Goal: Task Accomplishment & Management: Manage account settings

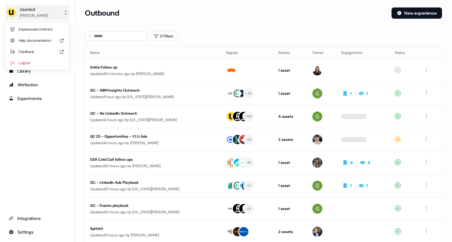
click at [39, 17] on div "Marcus Cousins" at bounding box center [34, 15] width 28 height 6
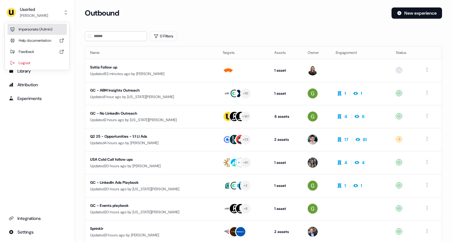
click at [35, 29] on div "Impersonate (Admin)" at bounding box center [36, 29] width 59 height 11
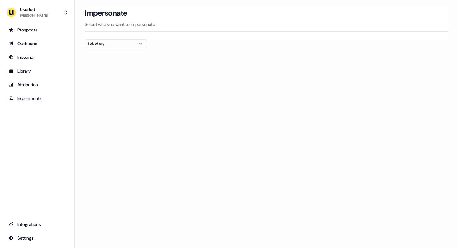
click at [127, 42] on div "Select org" at bounding box center [111, 44] width 47 height 6
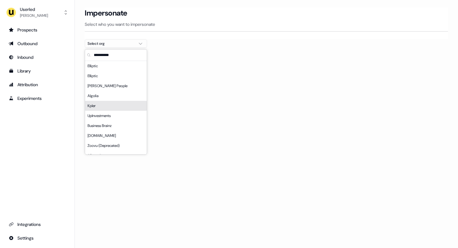
click at [109, 103] on div "Kpler" at bounding box center [116, 106] width 62 height 10
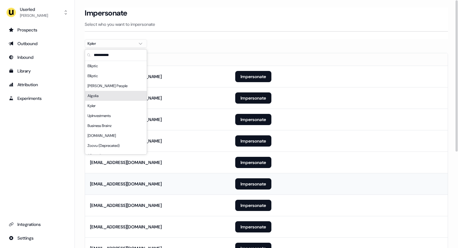
click at [251, 190] on td "Impersonate" at bounding box center [339, 184] width 218 height 22
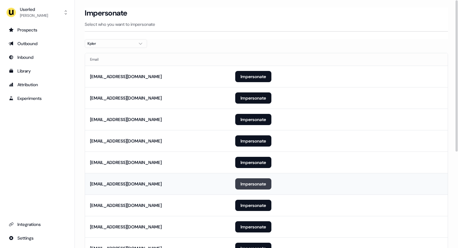
click at [253, 183] on button "Impersonate" at bounding box center [253, 184] width 36 height 11
